Goal: Task Accomplishment & Management: Complete application form

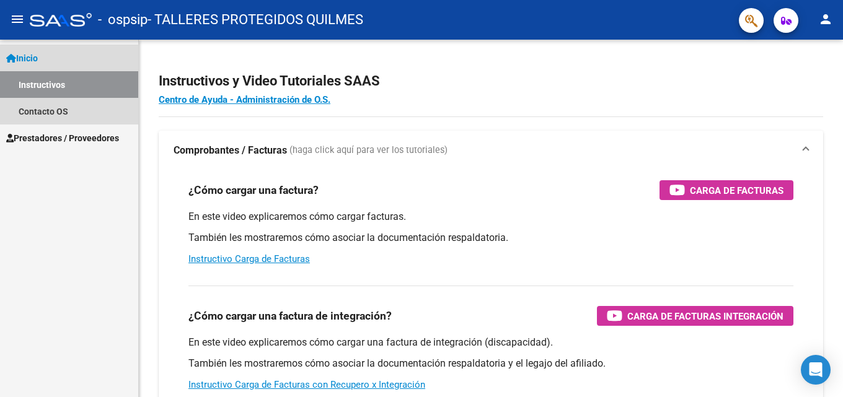
click at [66, 60] on link "Inicio" at bounding box center [69, 58] width 138 height 27
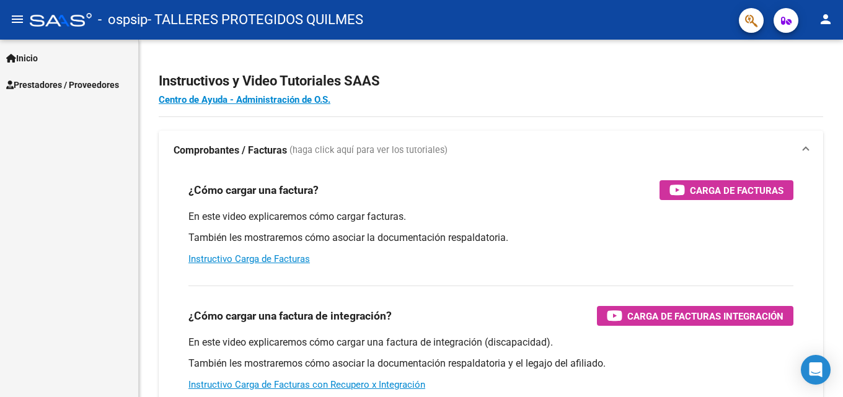
click at [60, 89] on span "Prestadores / Proveedores" at bounding box center [62, 85] width 113 height 14
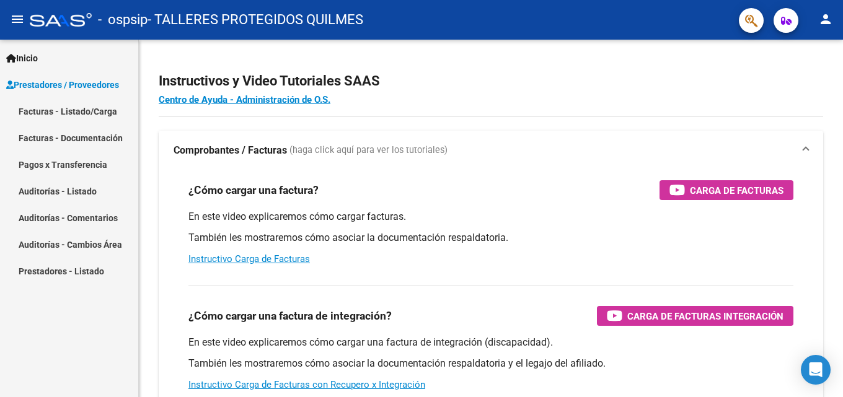
click at [64, 110] on link "Facturas - Listado/Carga" at bounding box center [69, 111] width 138 height 27
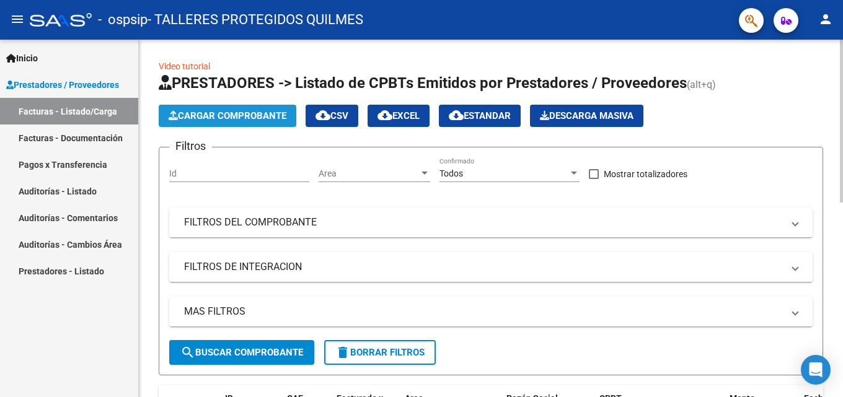
click at [198, 118] on span "Cargar Comprobante" at bounding box center [228, 115] width 118 height 11
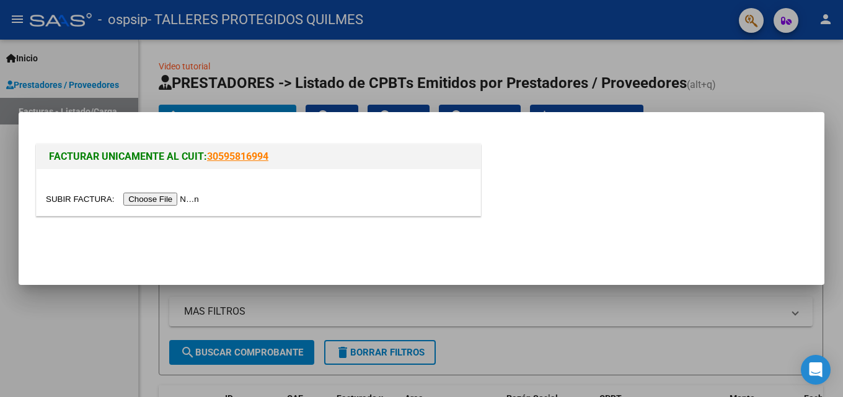
click at [151, 200] on input "file" at bounding box center [124, 199] width 157 height 13
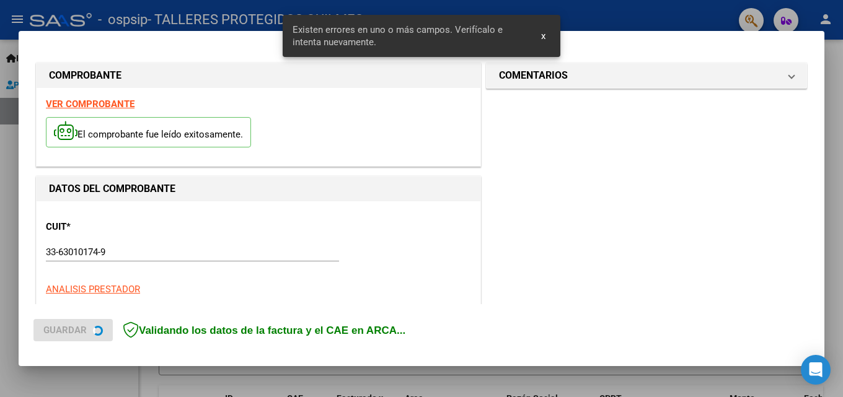
scroll to position [303, 0]
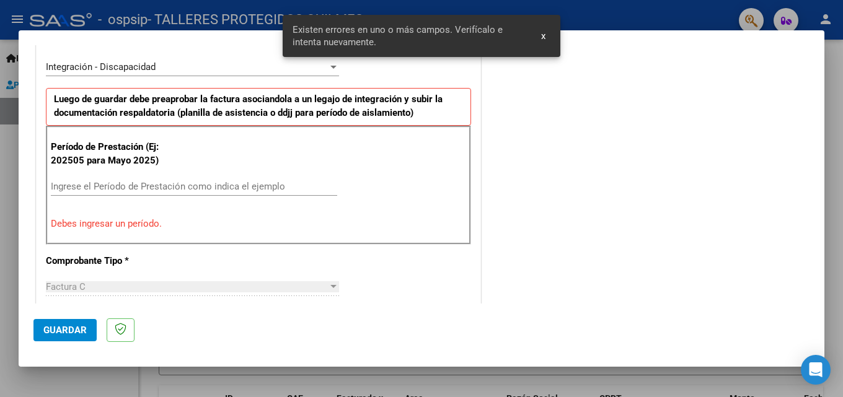
click at [136, 186] on input "Ingrese el Período de Prestación como indica el ejemplo" at bounding box center [194, 186] width 286 height 11
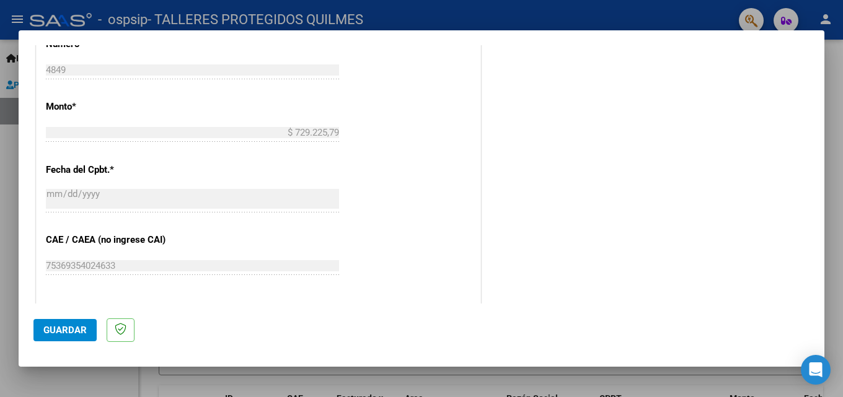
scroll to position [675, 0]
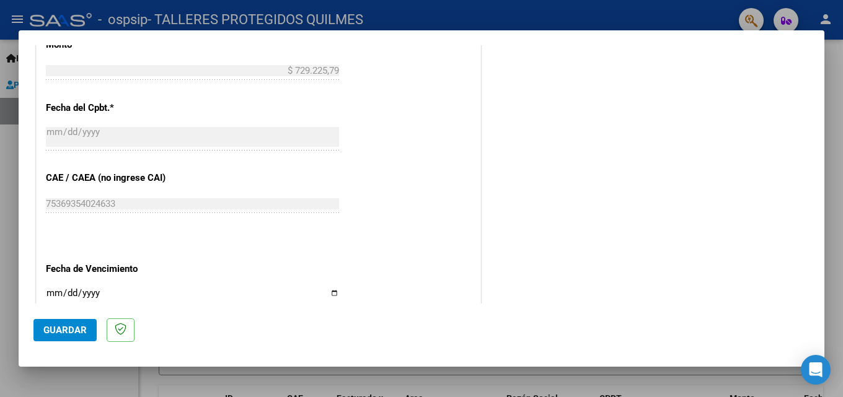
type input "202508"
click at [55, 294] on input "Ingresar la fecha" at bounding box center [192, 298] width 293 height 20
type input "[DATE]"
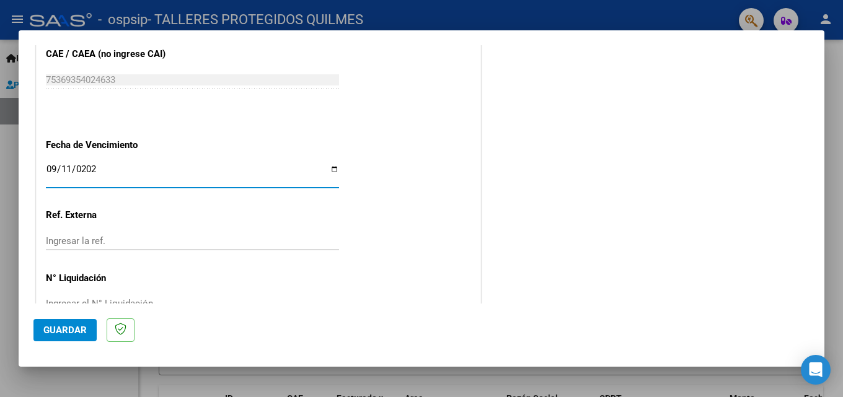
scroll to position [832, 0]
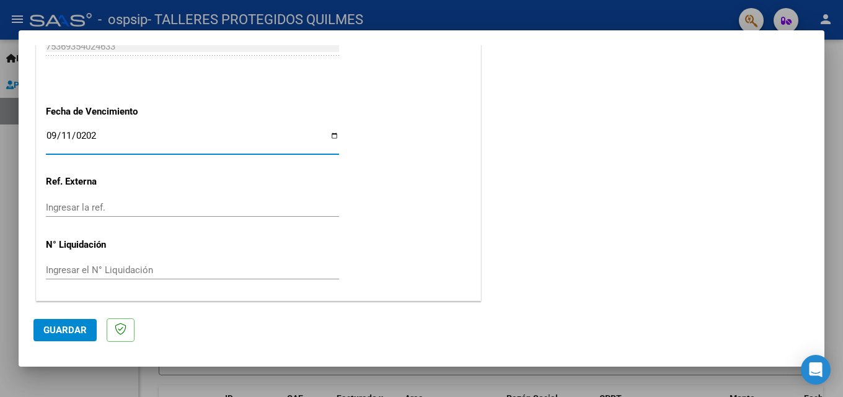
click at [77, 334] on span "Guardar" at bounding box center [64, 330] width 43 height 11
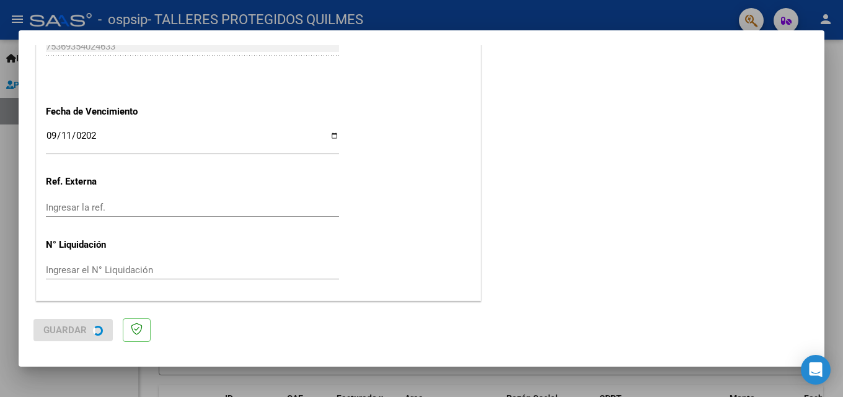
scroll to position [0, 0]
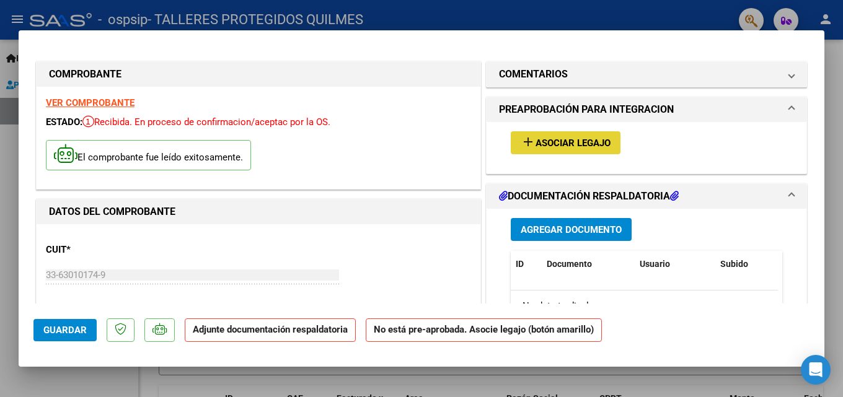
click at [527, 139] on mat-icon "add" at bounding box center [528, 142] width 15 height 15
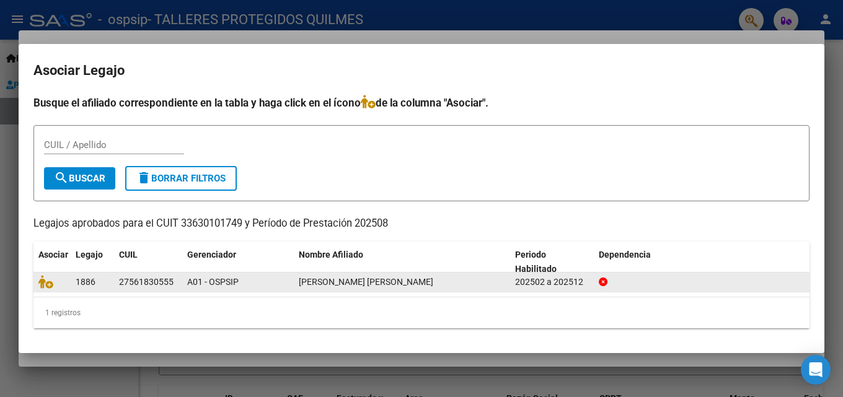
click at [121, 280] on div "27561830555" at bounding box center [146, 282] width 55 height 14
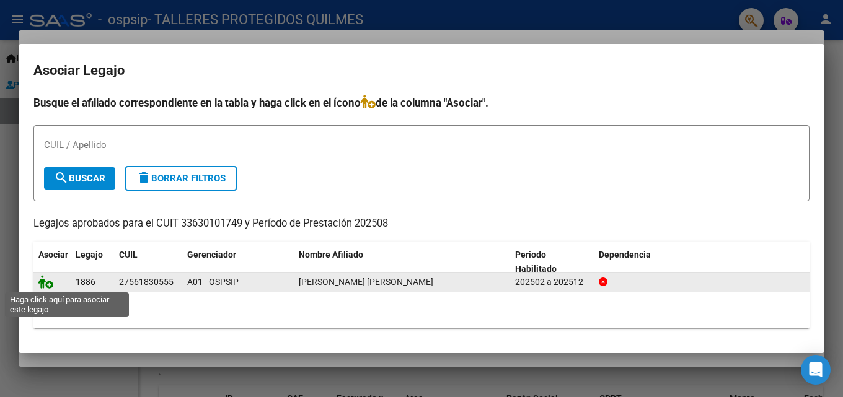
click at [45, 286] on icon at bounding box center [45, 282] width 15 height 14
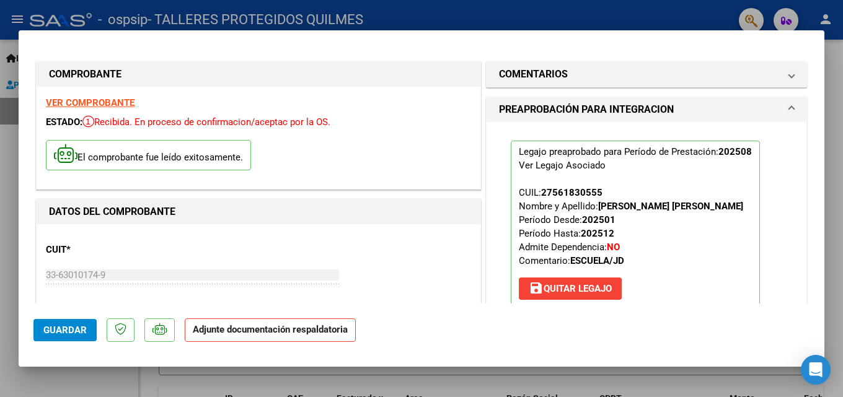
scroll to position [124, 0]
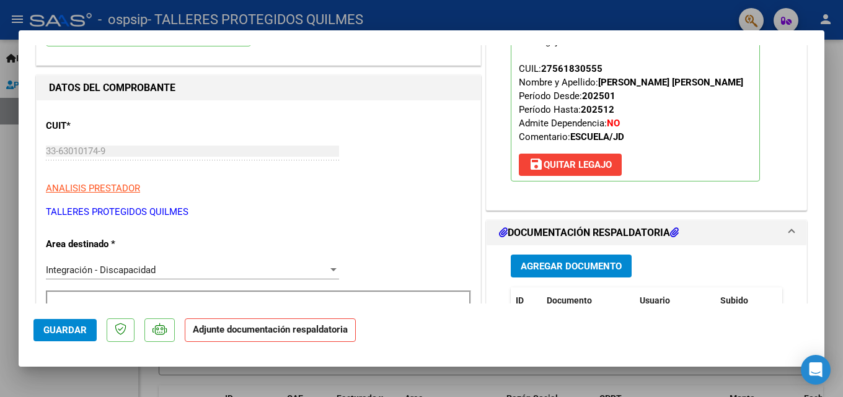
click at [527, 265] on span "Agregar Documento" at bounding box center [571, 266] width 101 height 11
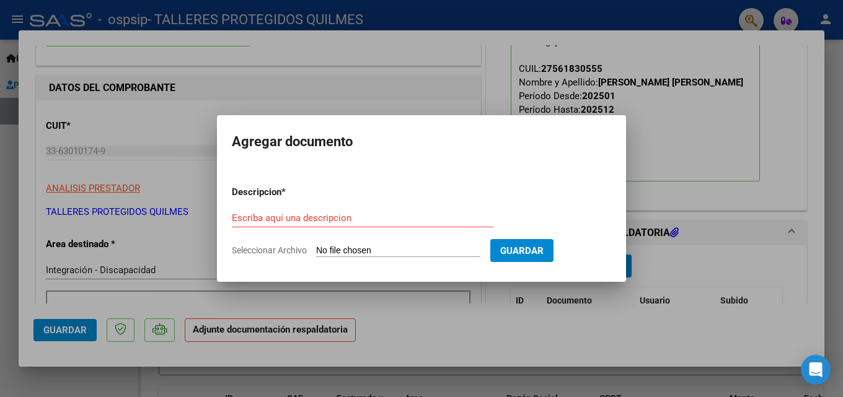
click at [238, 250] on span "Seleccionar Archivo" at bounding box center [269, 250] width 75 height 10
click at [316, 250] on input "Seleccionar Archivo" at bounding box center [398, 251] width 164 height 12
type input "C:\fakepath\ASISTENCIA.pdf"
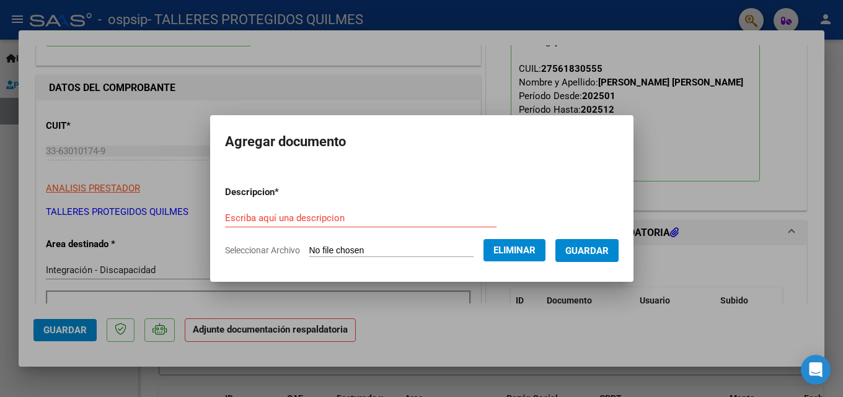
click at [321, 216] on input "Escriba aquí una descripcion" at bounding box center [360, 218] width 271 height 11
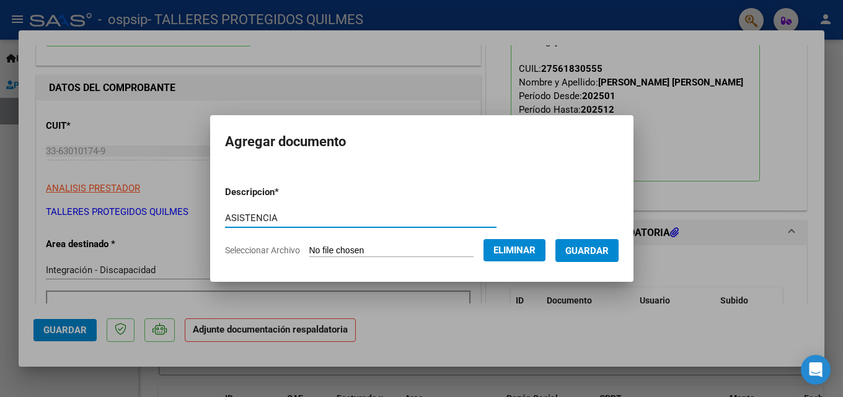
type input "ASISTENCIA"
click at [591, 246] on span "Guardar" at bounding box center [586, 250] width 43 height 11
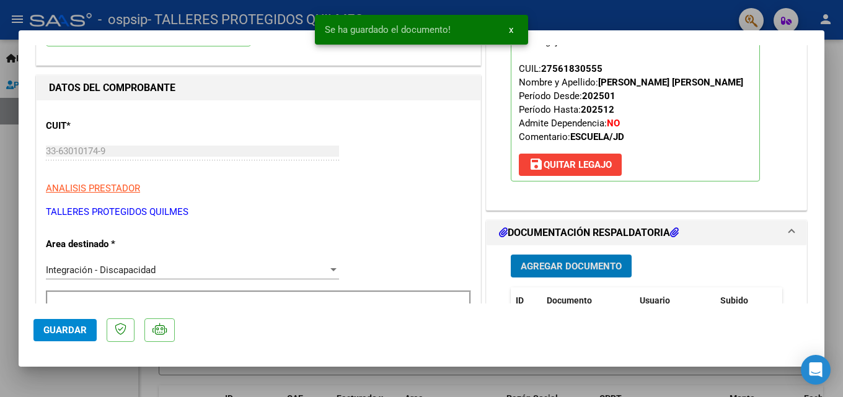
scroll to position [248, 0]
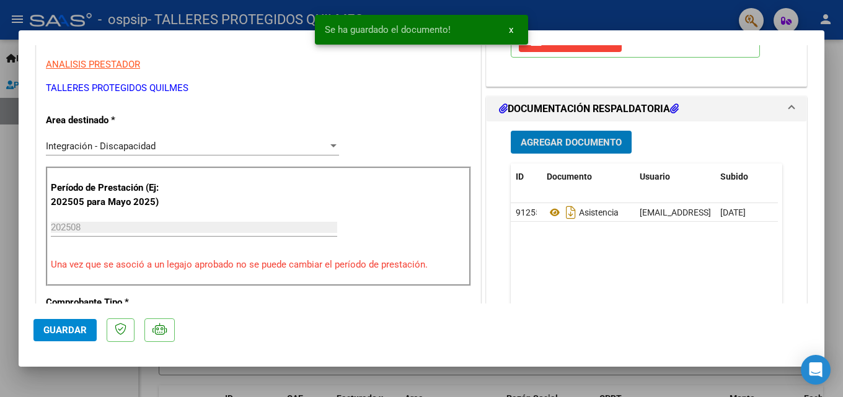
click at [529, 142] on span "Agregar Documento" at bounding box center [571, 142] width 101 height 11
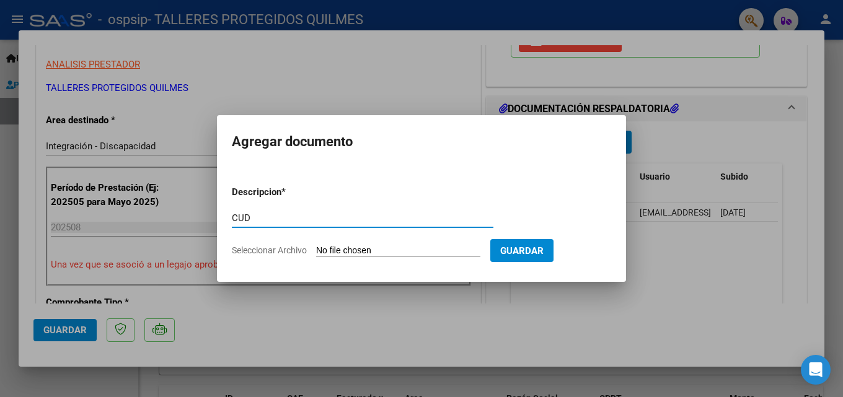
type input "CUD"
click at [241, 247] on span "Seleccionar Archivo" at bounding box center [269, 250] width 75 height 10
click at [316, 247] on input "Seleccionar Archivo" at bounding box center [398, 251] width 164 height 12
type input "C:\fakepath\[PERSON_NAME] ESCUELA AUTORIZACION 2025 SEGUN RESOLUCION 360 22_fir…"
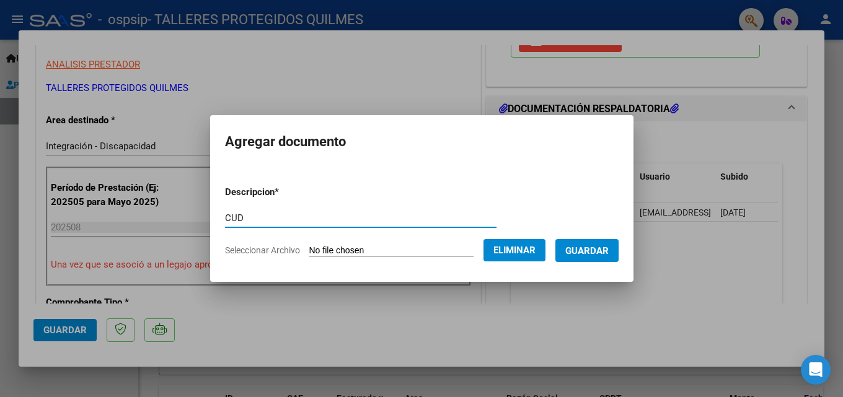
drag, startPoint x: 232, startPoint y: 215, endPoint x: 195, endPoint y: 216, distance: 37.8
click at [195, 216] on div "COMPROBANTE VER COMPROBANTE ESTADO: Recibida. En proceso de confirmacion/acepta…" at bounding box center [421, 198] width 843 height 397
type input "AUTORIZACION"
click at [584, 251] on span "Guardar" at bounding box center [586, 250] width 43 height 11
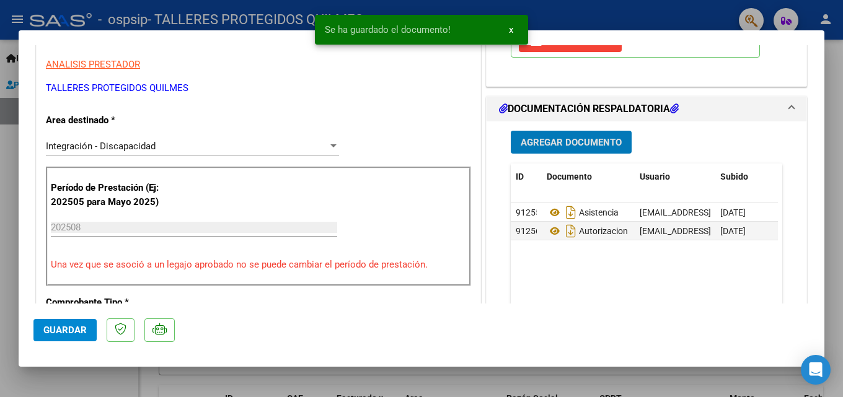
click at [524, 146] on span "Agregar Documento" at bounding box center [571, 142] width 101 height 11
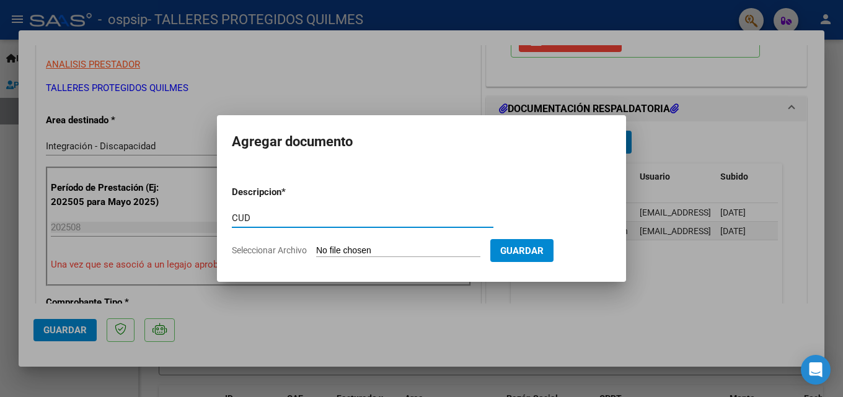
type input "CUD"
click at [270, 249] on span "Seleccionar Archivo" at bounding box center [269, 250] width 75 height 10
click at [316, 249] on input "Seleccionar Archivo" at bounding box center [398, 251] width 164 height 12
type input "C:\fakepath\CUD.pdf"
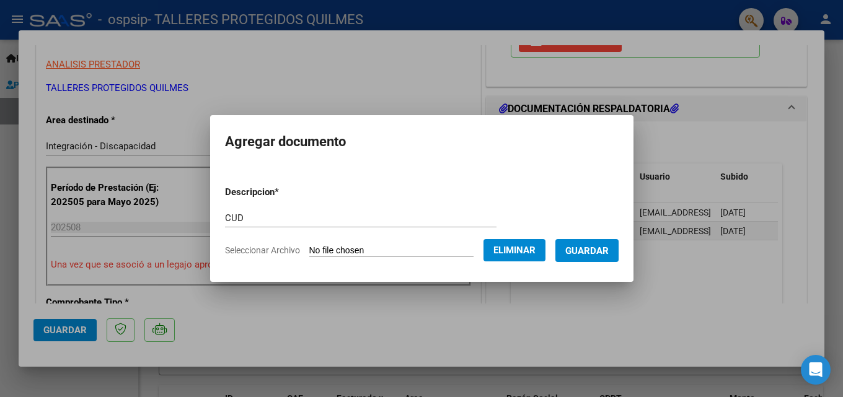
click at [600, 250] on span "Guardar" at bounding box center [586, 250] width 43 height 11
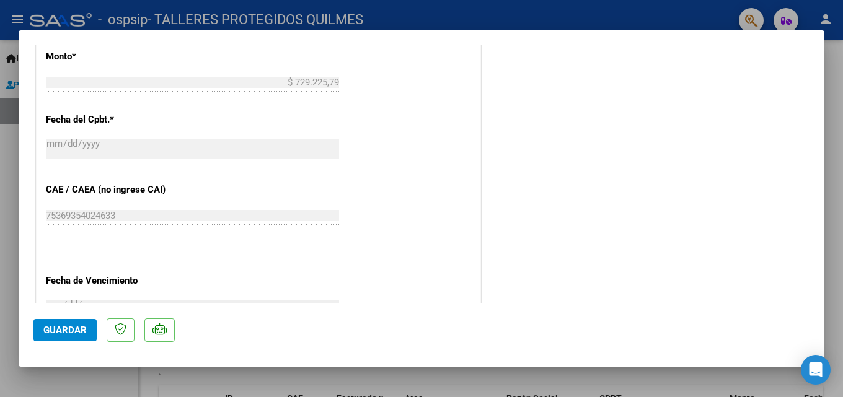
scroll to position [744, 0]
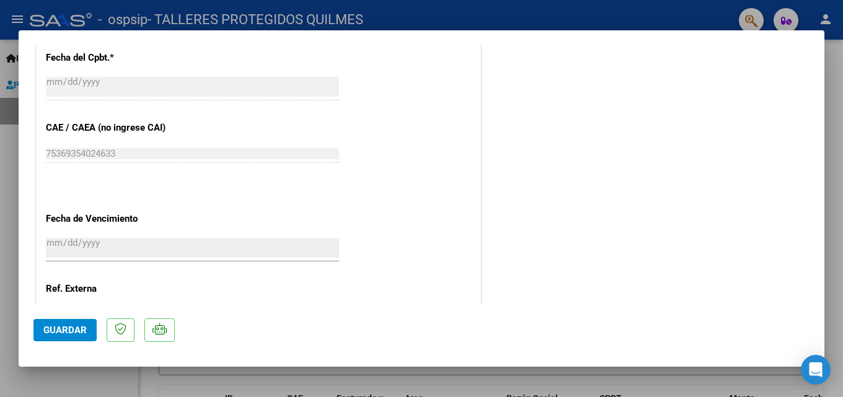
click at [69, 329] on span "Guardar" at bounding box center [64, 330] width 43 height 11
